Goal: Information Seeking & Learning: Learn about a topic

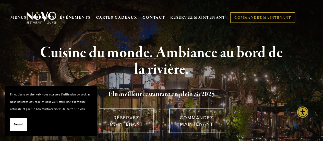
click at [16, 124] on font "D'accord!" at bounding box center [18, 124] width 9 height 4
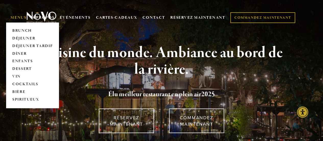
click at [15, 16] on font "MENUS" at bounding box center [18, 17] width 16 height 5
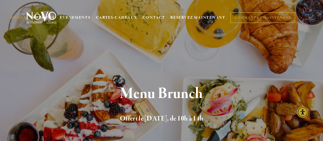
drag, startPoint x: 325, startPoint y: 8, endPoint x: 320, endPoint y: -6, distance: 14.7
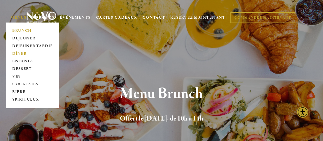
click at [20, 55] on font "DÎNER" at bounding box center [19, 53] width 15 height 5
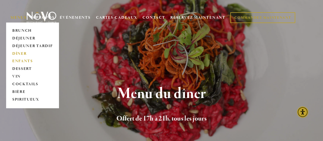
click at [22, 63] on font "ENFANTS" at bounding box center [22, 61] width 21 height 5
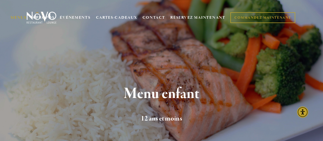
drag, startPoint x: 325, startPoint y: 7, endPoint x: 327, endPoint y: -30, distance: 37.9
